Goal: Check status: Check status

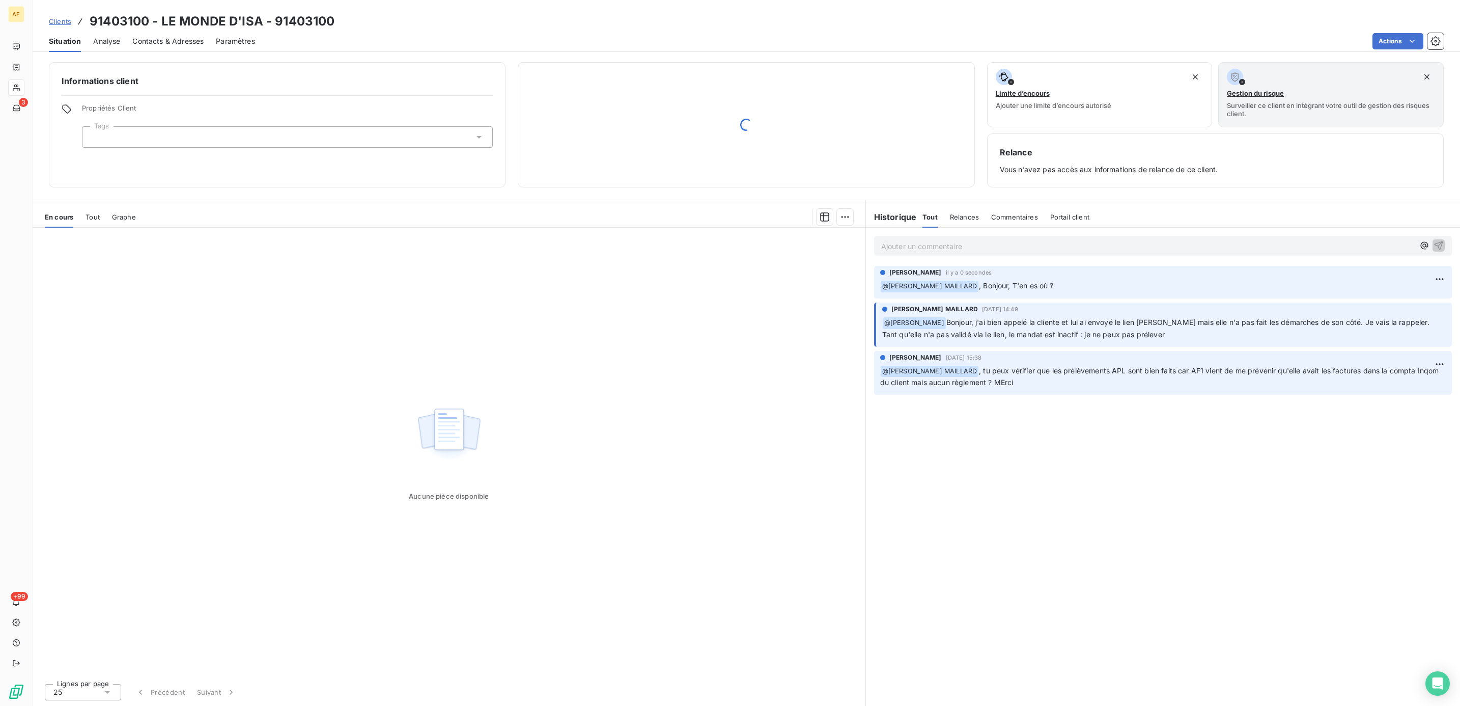
click at [998, 505] on div "Ajouter un commentaire ﻿ [PERSON_NAME] il y a 0 secondes ﻿ @ [PERSON_NAME] , Bo…" at bounding box center [1163, 467] width 594 height 478
